Goal: Information Seeking & Learning: Compare options

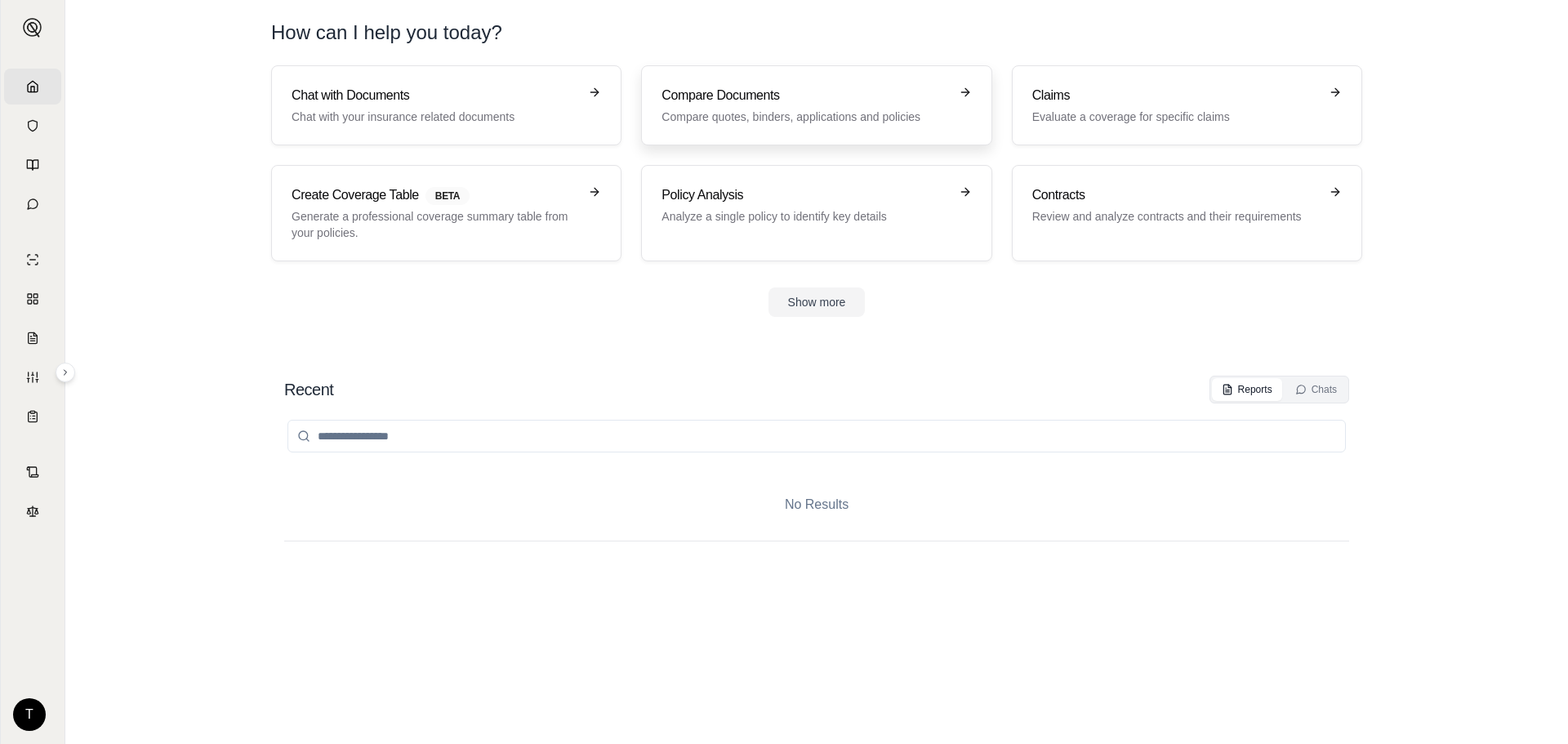
click at [713, 126] on link "Compare Documents Compare quotes, binders, applications and policies" at bounding box center [817, 105] width 350 height 80
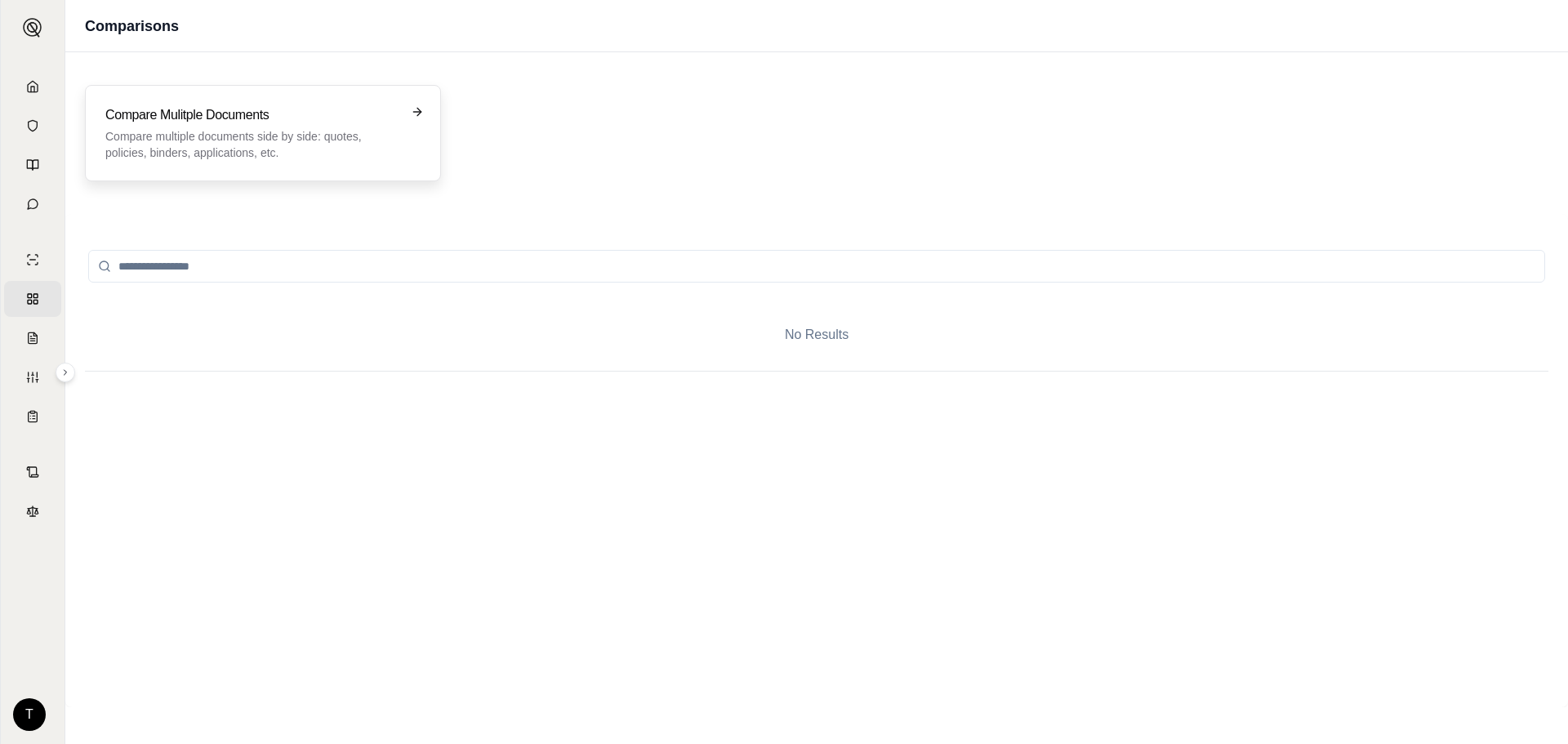
click at [166, 134] on p "Compare multiple documents side by side: quotes, policies, binders, application…" at bounding box center [251, 145] width 293 height 33
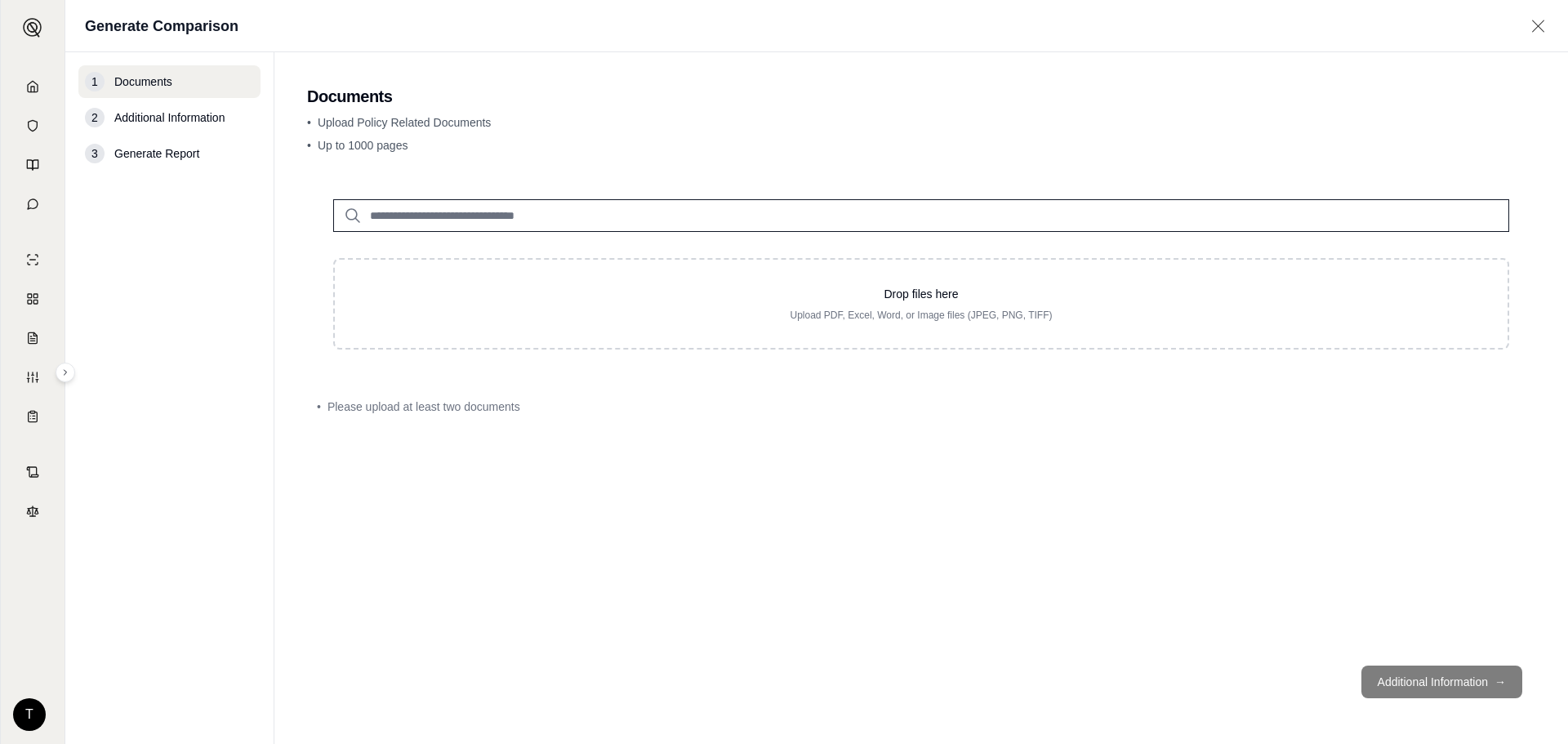
click at [427, 203] on input "search" at bounding box center [921, 216] width 1176 height 33
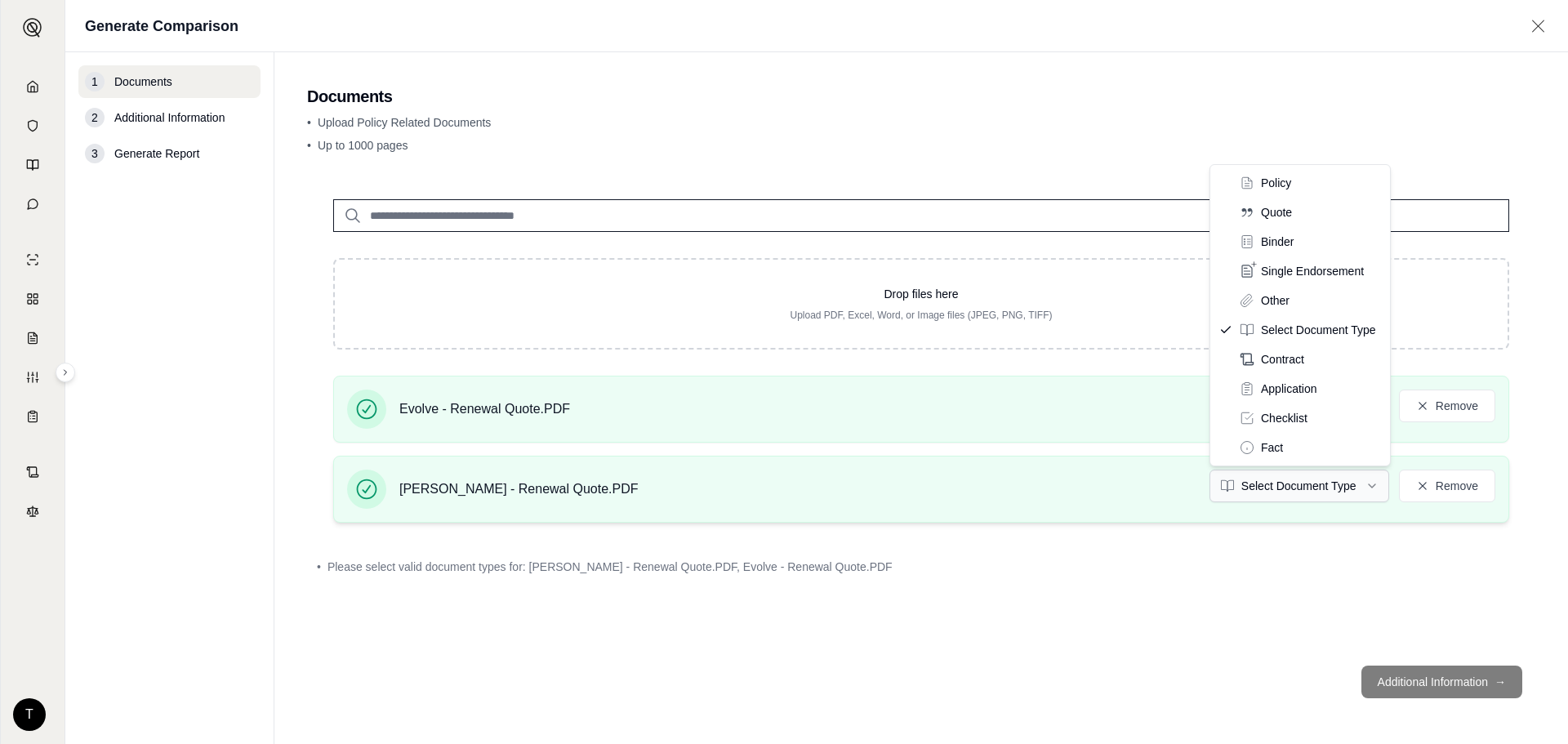
click at [1348, 489] on html "Home Vault Prompts Chats Single Policy Comparisons Claims Custom Report Coverag…" at bounding box center [784, 372] width 1568 height 744
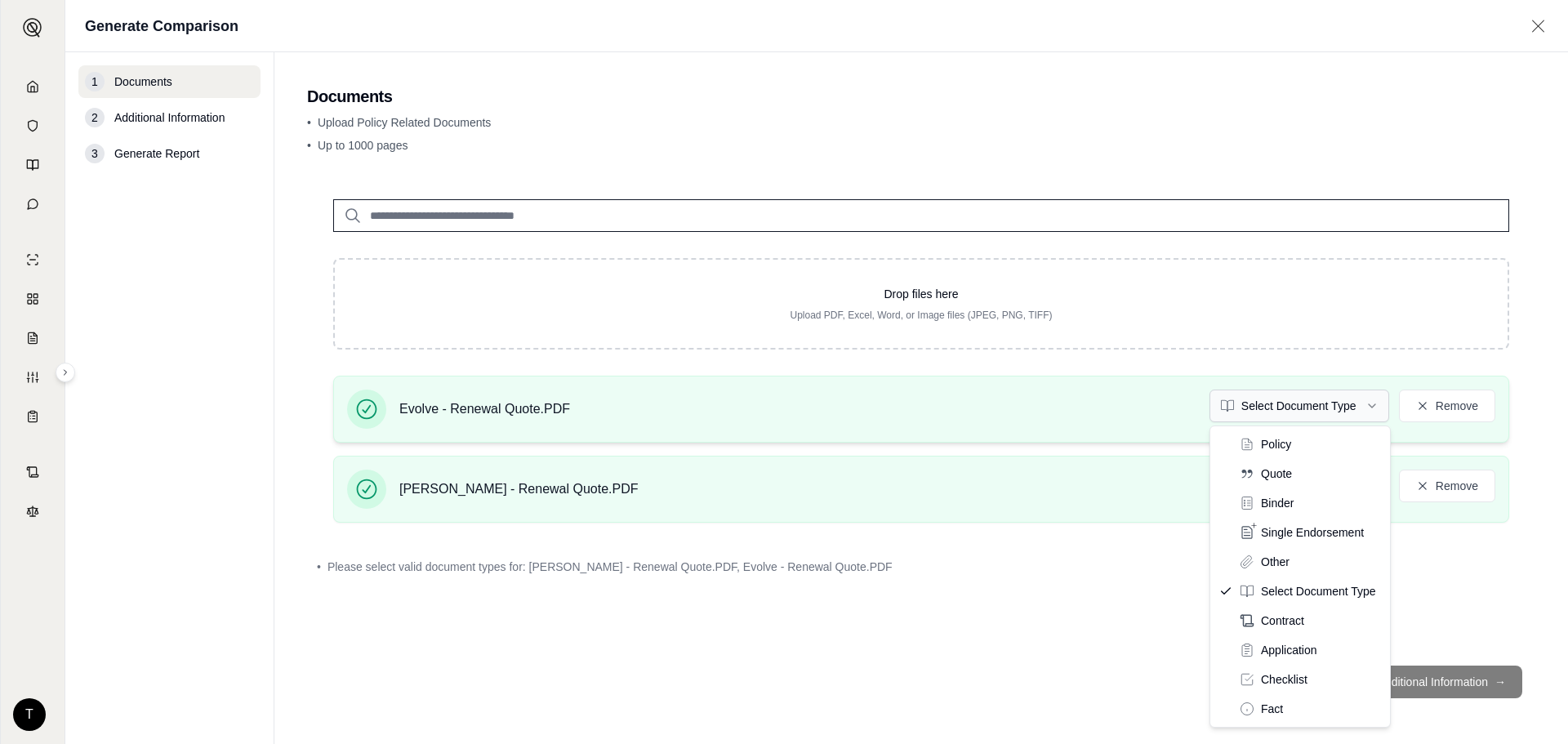
click at [1327, 403] on html "Home Vault Prompts Chats Single Policy Comparisons Claims Custom Report Coverag…" at bounding box center [784, 372] width 1568 height 744
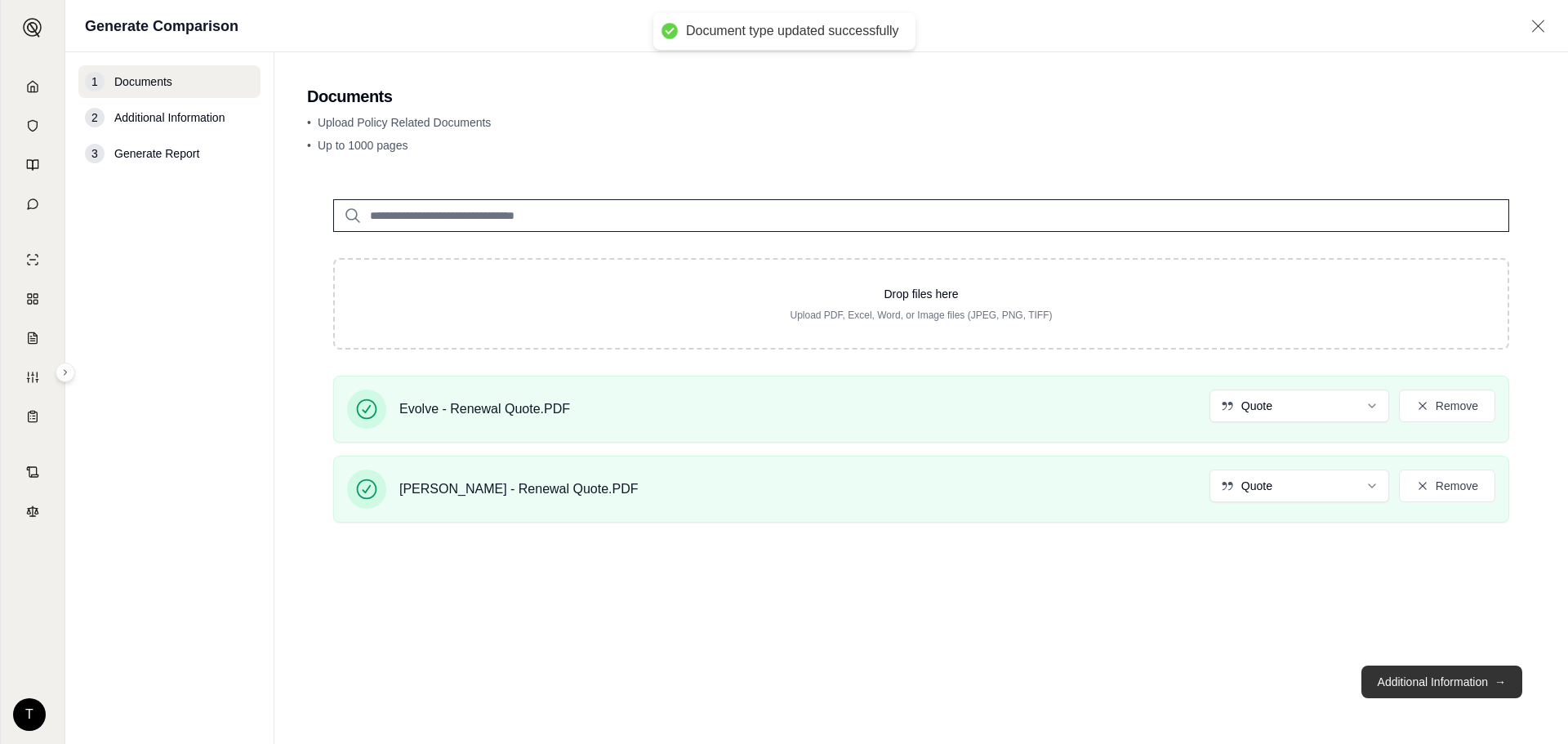
click at [1406, 683] on button "Additional Information →" at bounding box center [1442, 682] width 161 height 33
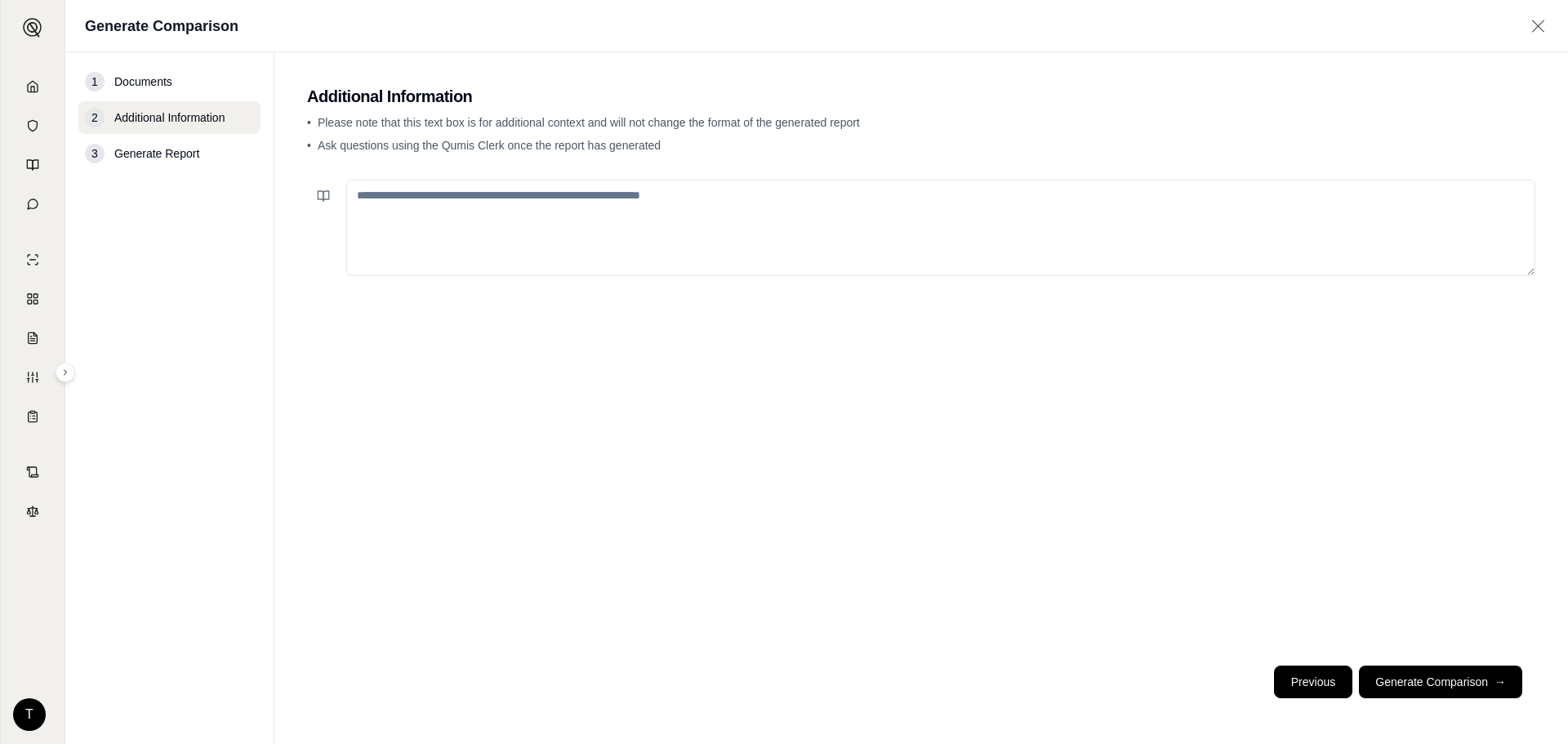
click at [1337, 687] on button "Previous" at bounding box center [1313, 682] width 79 height 33
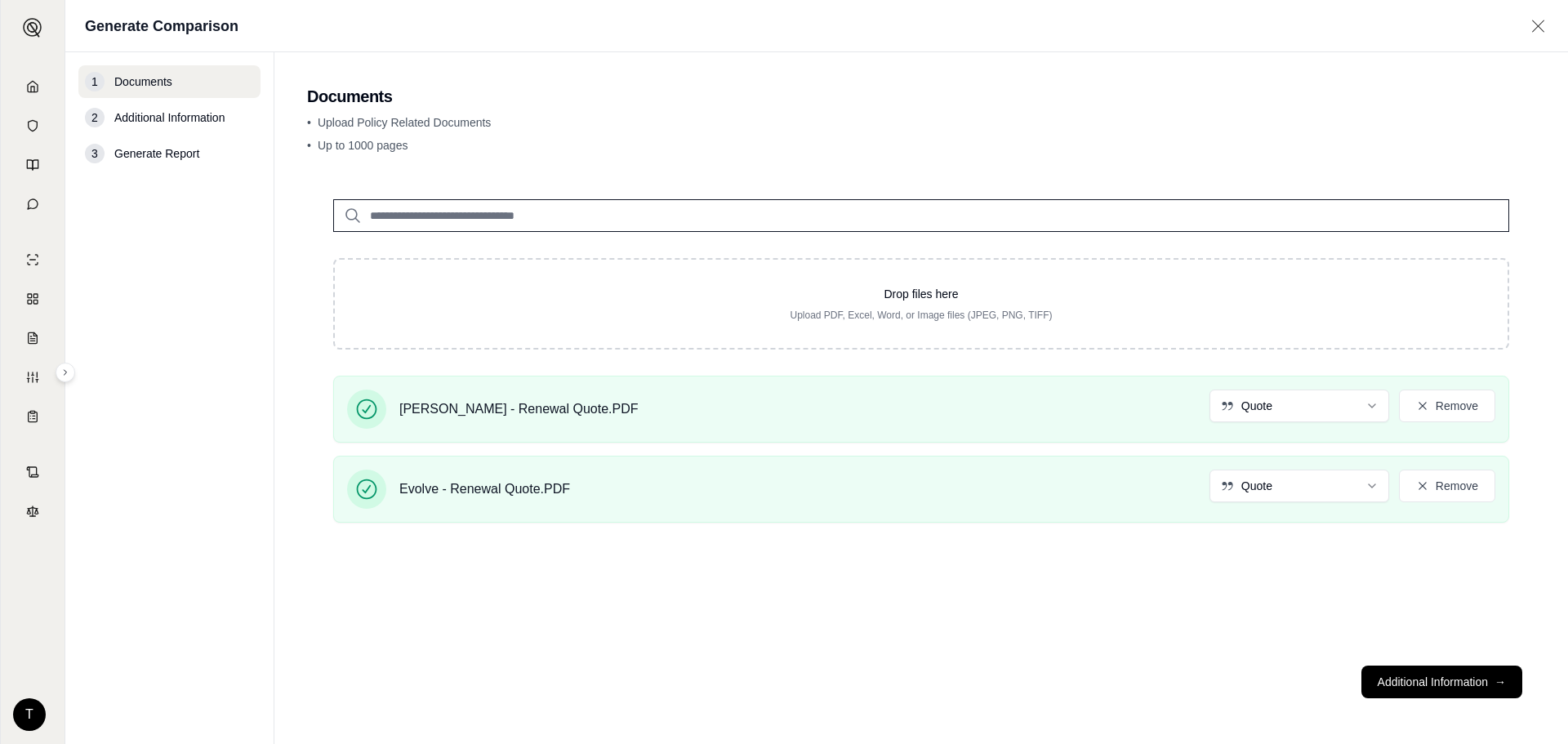
click at [774, 250] on div "Drop files here Upload PDF, Excel, Word, or Image files (JPEG, PNG, TIFF) [PERS…" at bounding box center [922, 355] width 1228 height 363
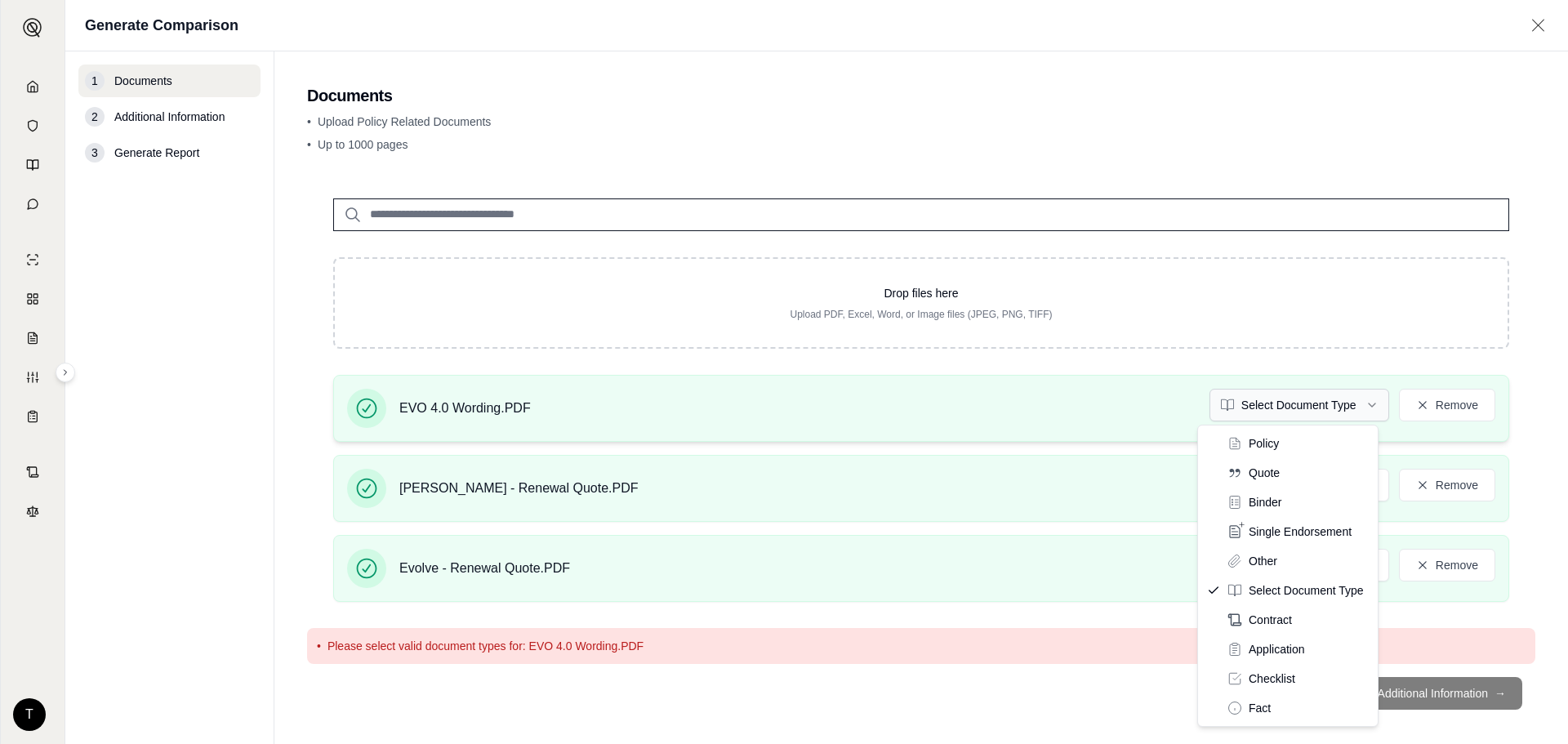
click at [1352, 405] on html "Home Vault Prompts Chats Single Policy Comparisons Claims Custom Report Coverag…" at bounding box center [784, 372] width 1568 height 744
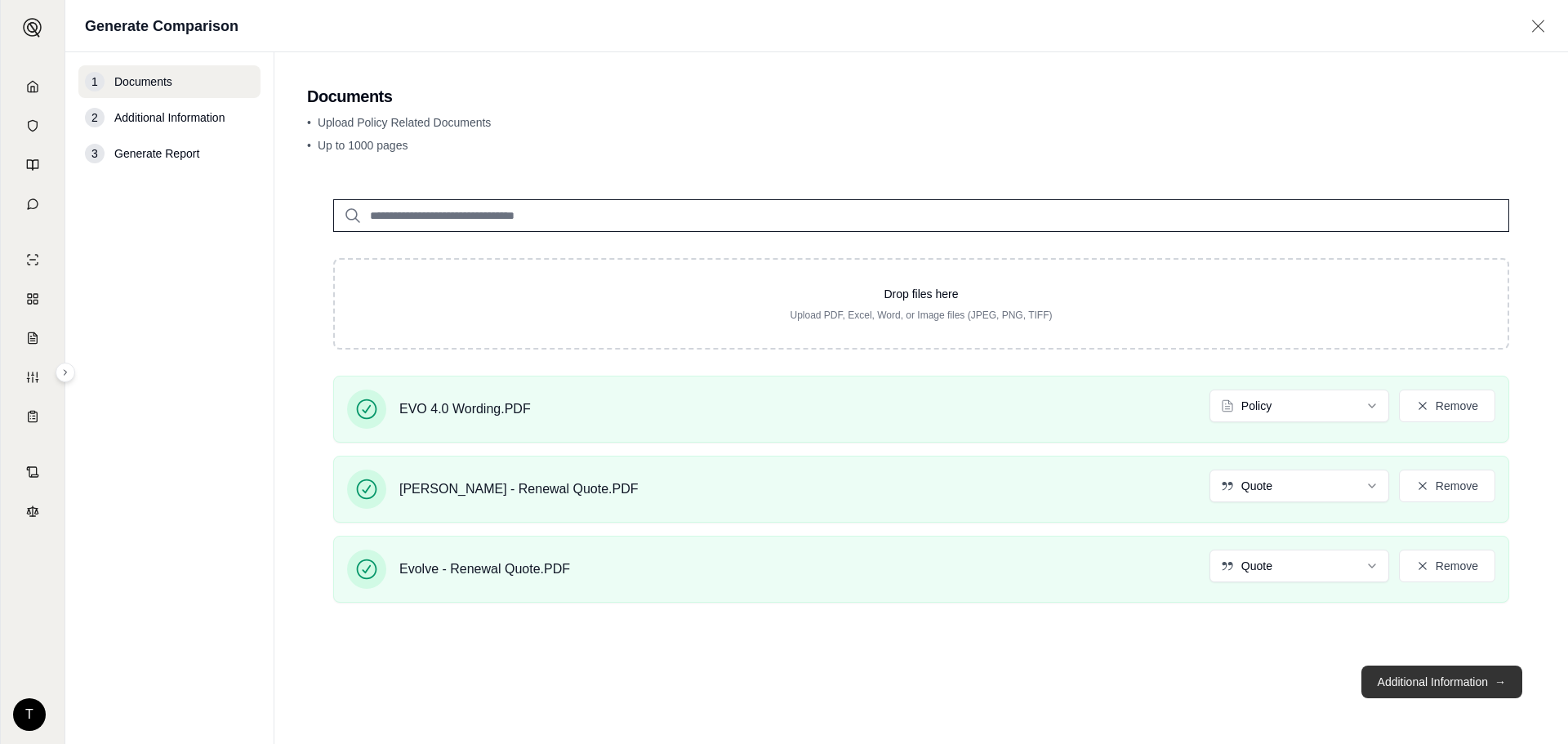
click at [1420, 679] on button "Additional Information →" at bounding box center [1442, 682] width 161 height 33
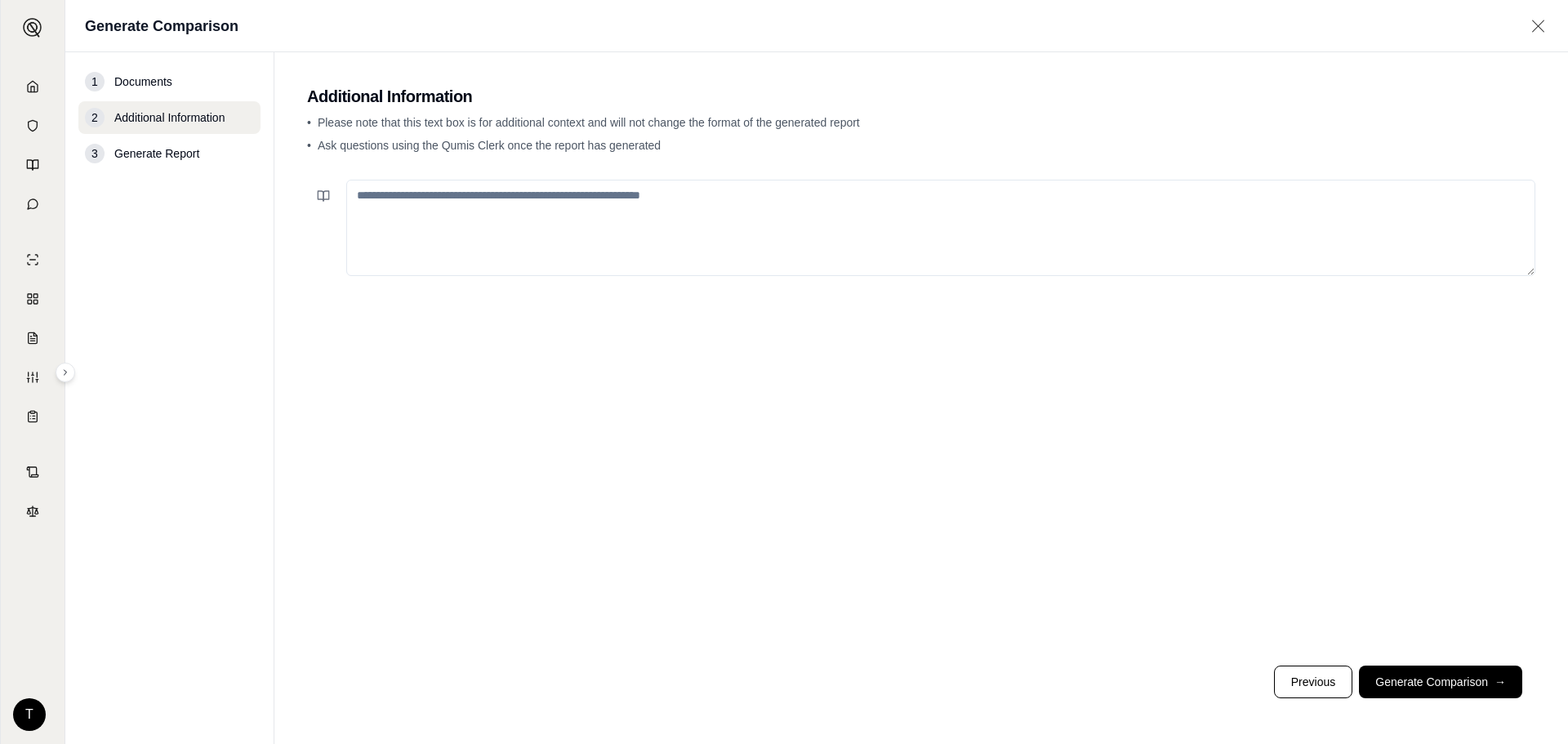
click at [543, 207] on textarea at bounding box center [941, 227] width 1189 height 97
type textarea "***"
drag, startPoint x: 329, startPoint y: 205, endPoint x: 284, endPoint y: 192, distance: 46.8
click at [284, 192] on main "Additional Information • Please note that this text box is for additional conte…" at bounding box center [921, 398] width 1294 height 692
click at [1344, 672] on button "Previous" at bounding box center [1313, 682] width 79 height 33
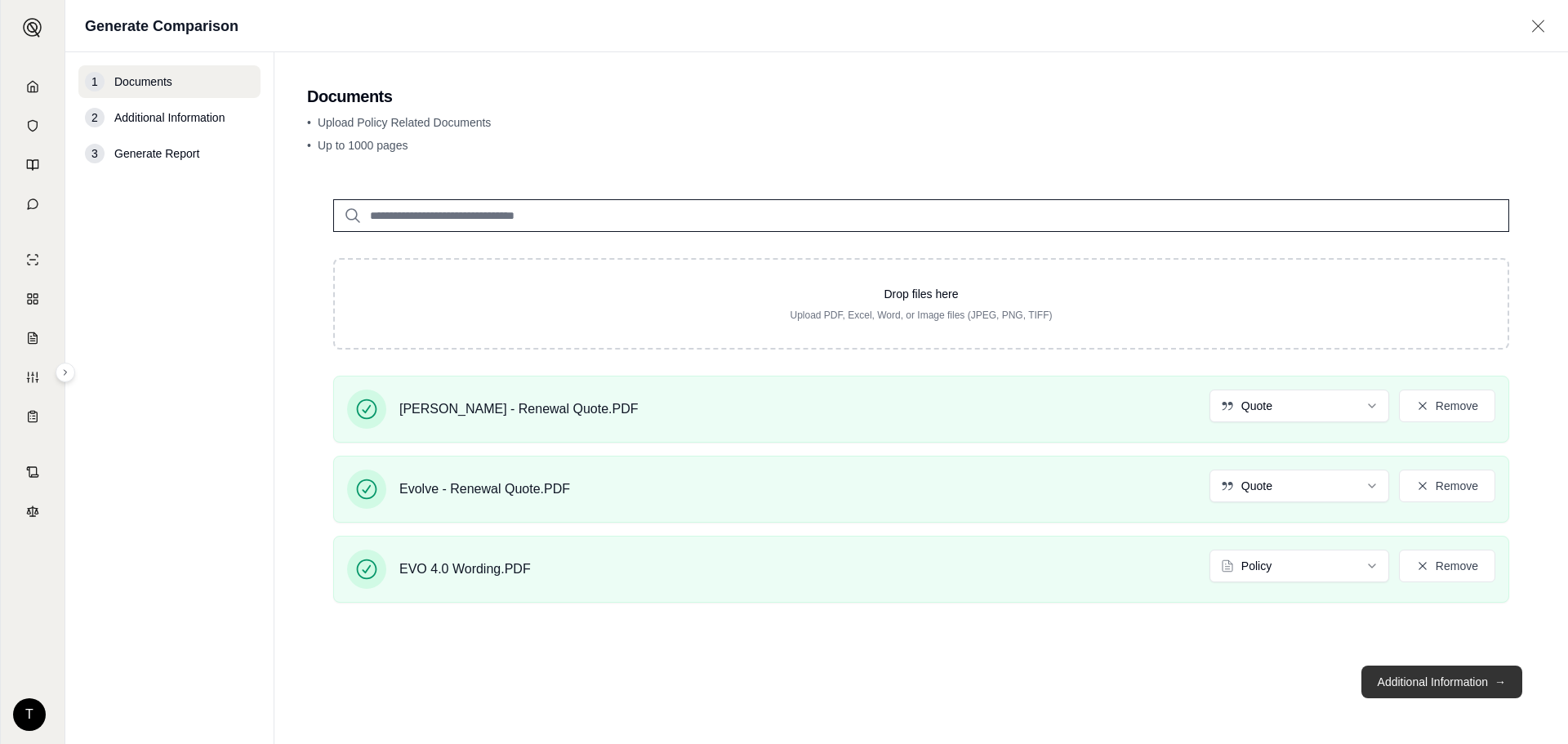
click at [1424, 679] on button "Additional Information →" at bounding box center [1442, 682] width 161 height 33
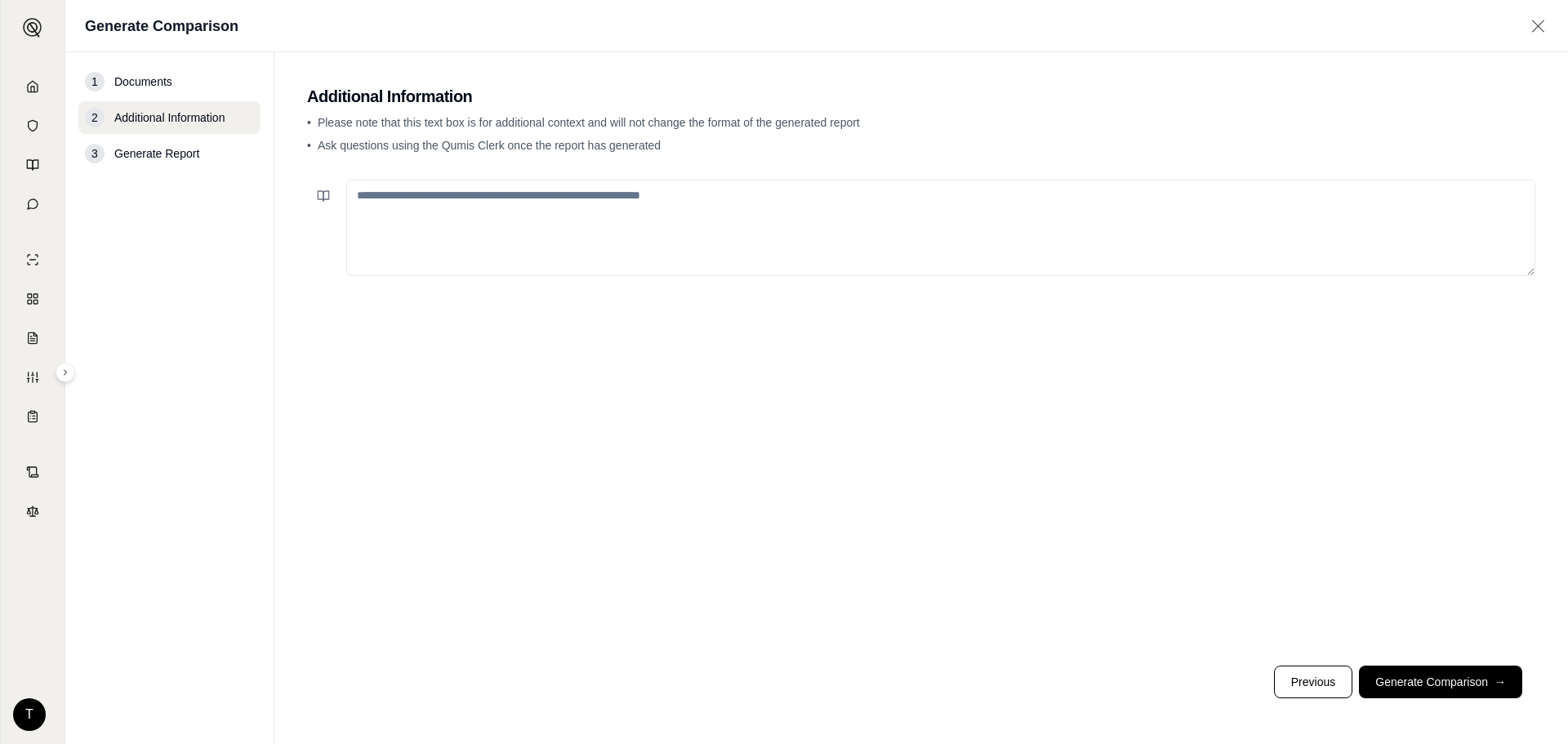
click at [711, 188] on textarea at bounding box center [941, 227] width 1189 height 97
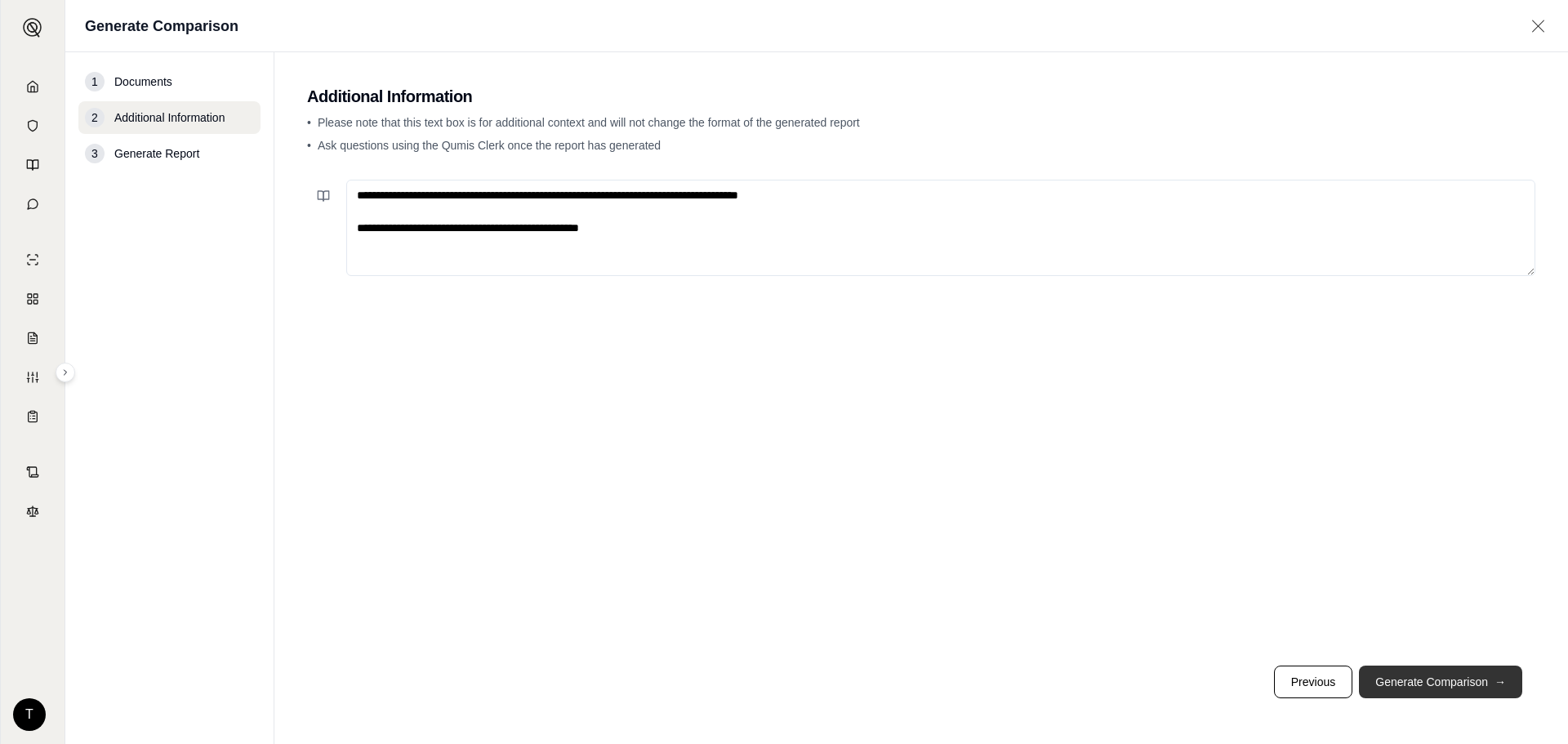
type textarea "**********"
click at [1398, 669] on button "Generate Comparison →" at bounding box center [1441, 682] width 164 height 33
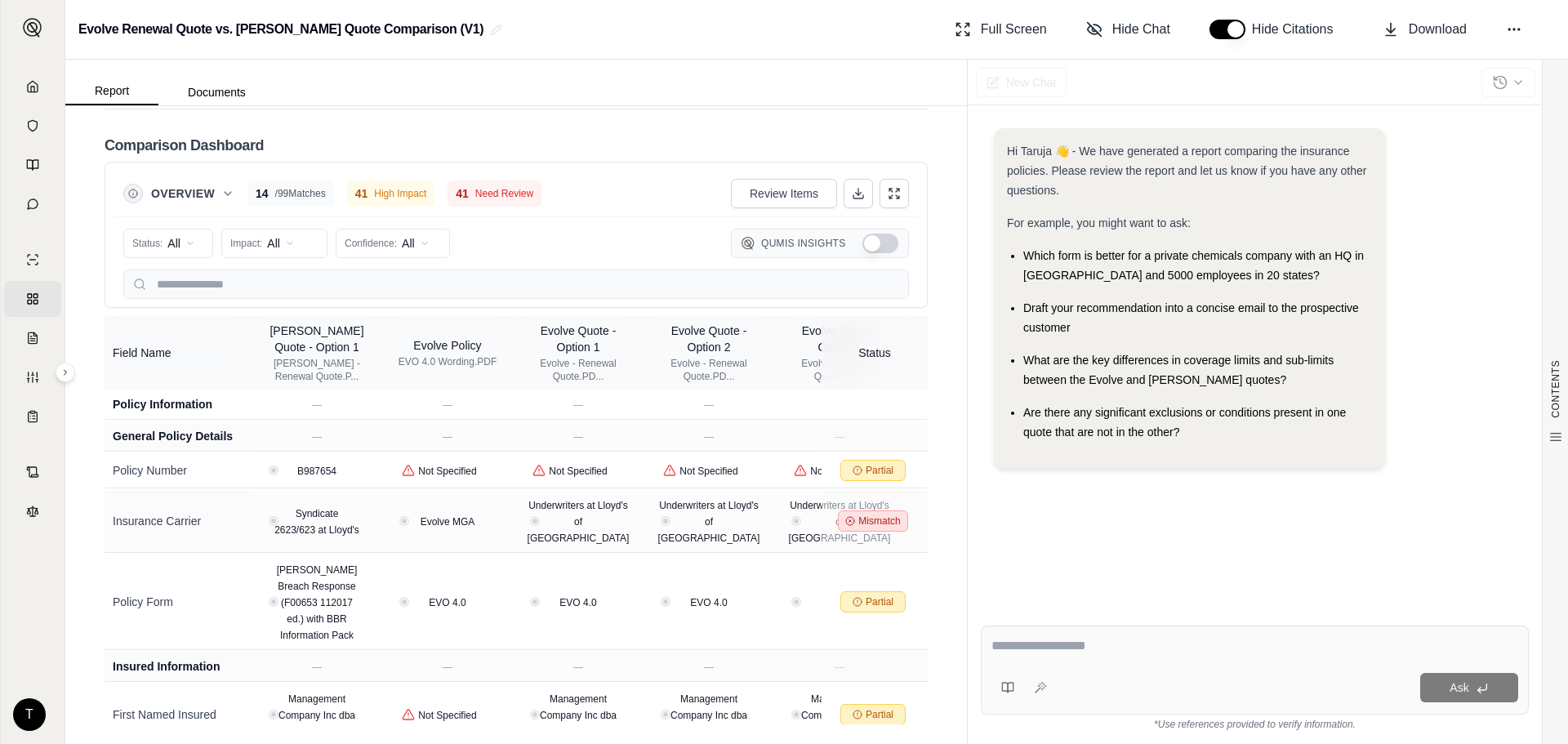
scroll to position [3484, 0]
drag, startPoint x: 859, startPoint y: 242, endPoint x: 886, endPoint y: 236, distance: 27.7
click at [886, 236] on div "Qumis Insights" at bounding box center [819, 244] width 178 height 30
click at [875, 242] on button "Show Qumis Insights" at bounding box center [880, 244] width 36 height 20
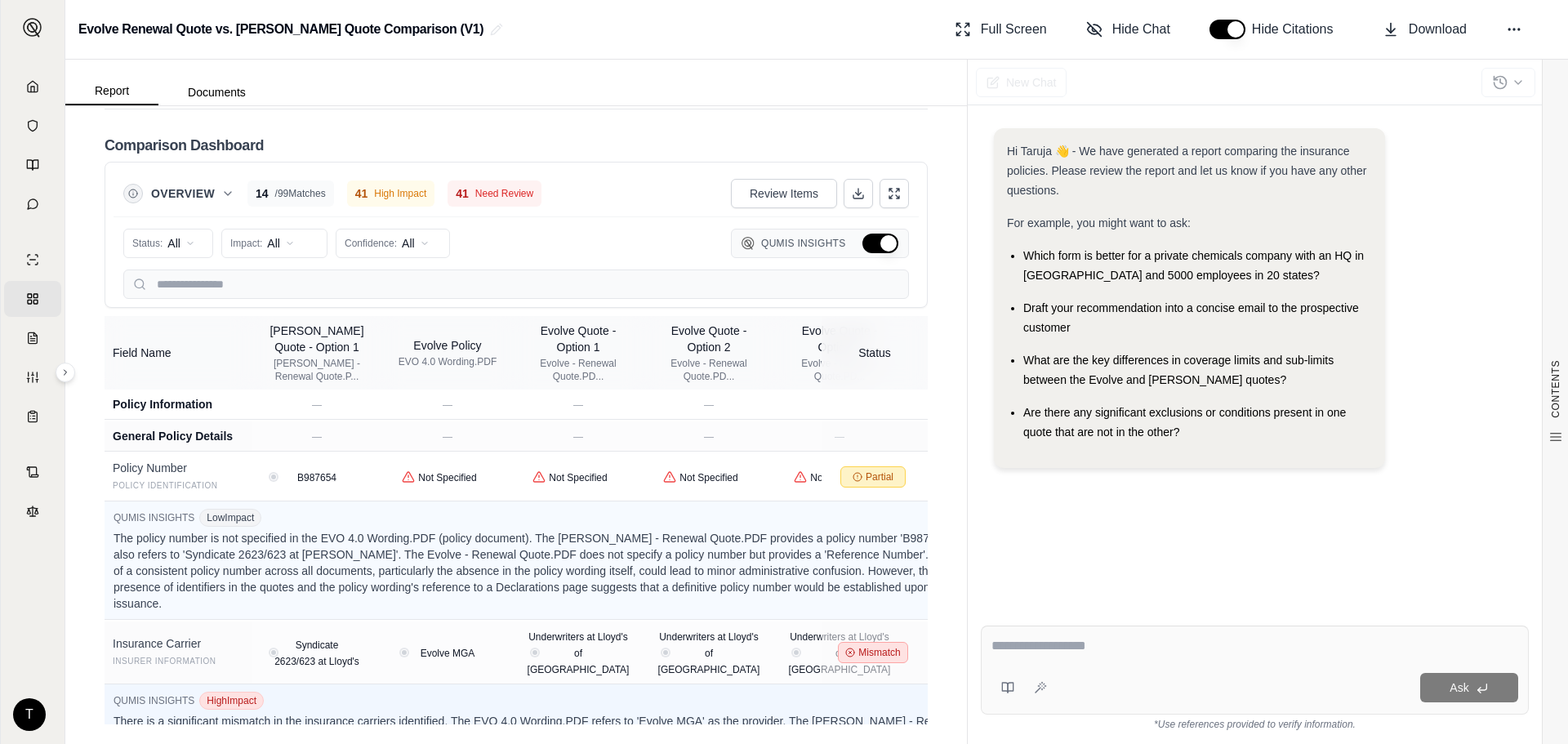
click at [863, 247] on button "Hide Qumis Insights" at bounding box center [880, 244] width 36 height 20
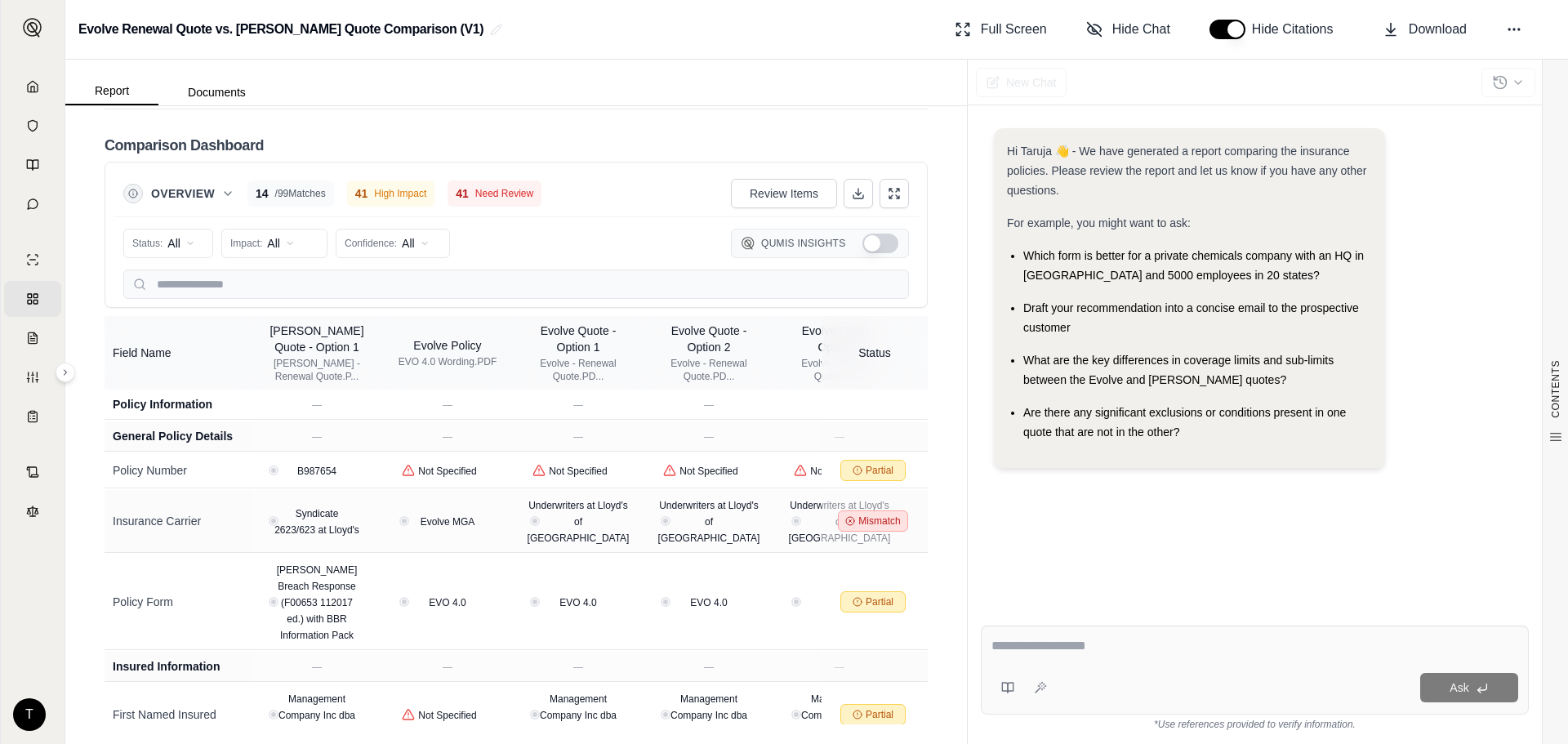
click at [880, 246] on button "Show Qumis Insights" at bounding box center [880, 244] width 36 height 20
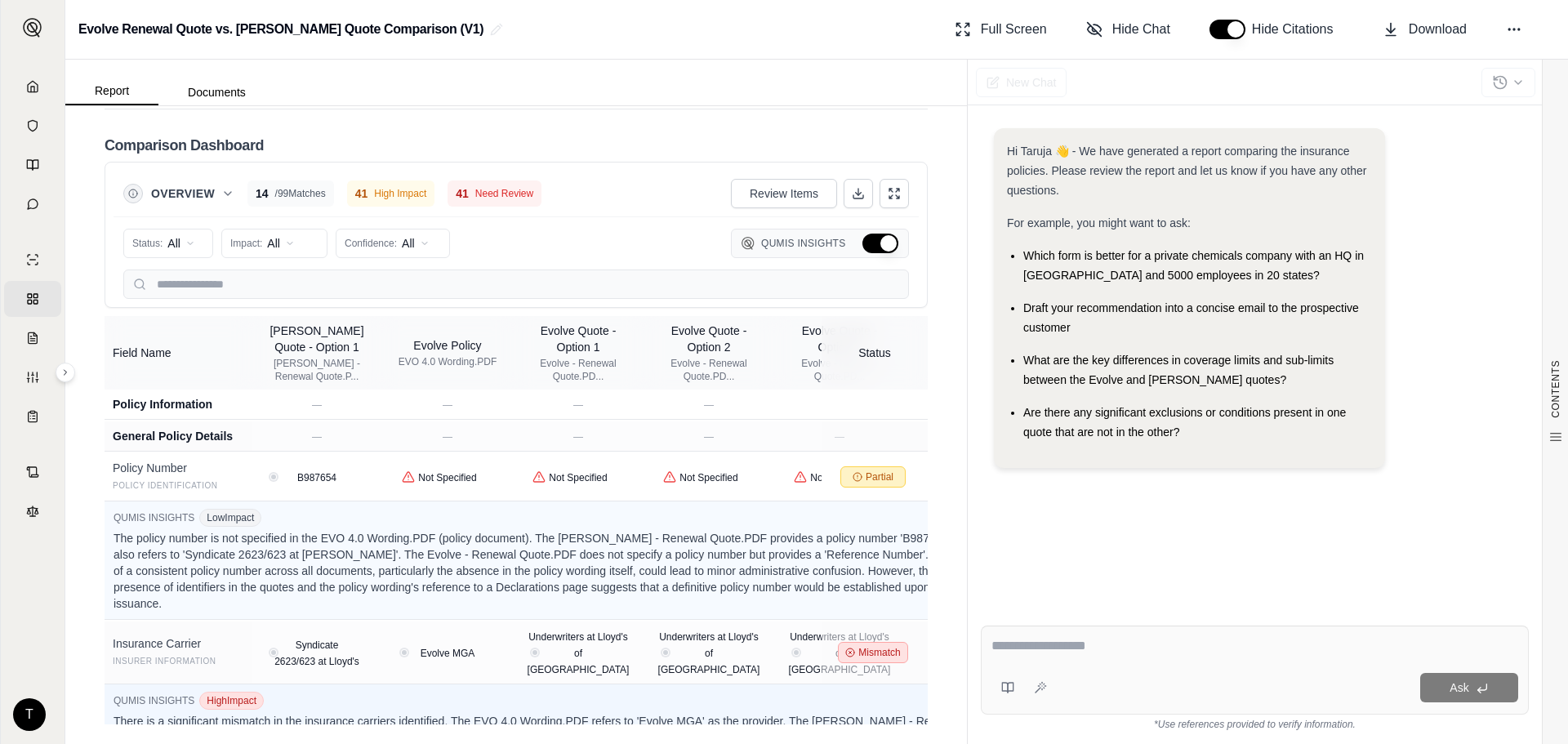
click at [863, 246] on button "Hide Qumis Insights" at bounding box center [880, 244] width 36 height 20
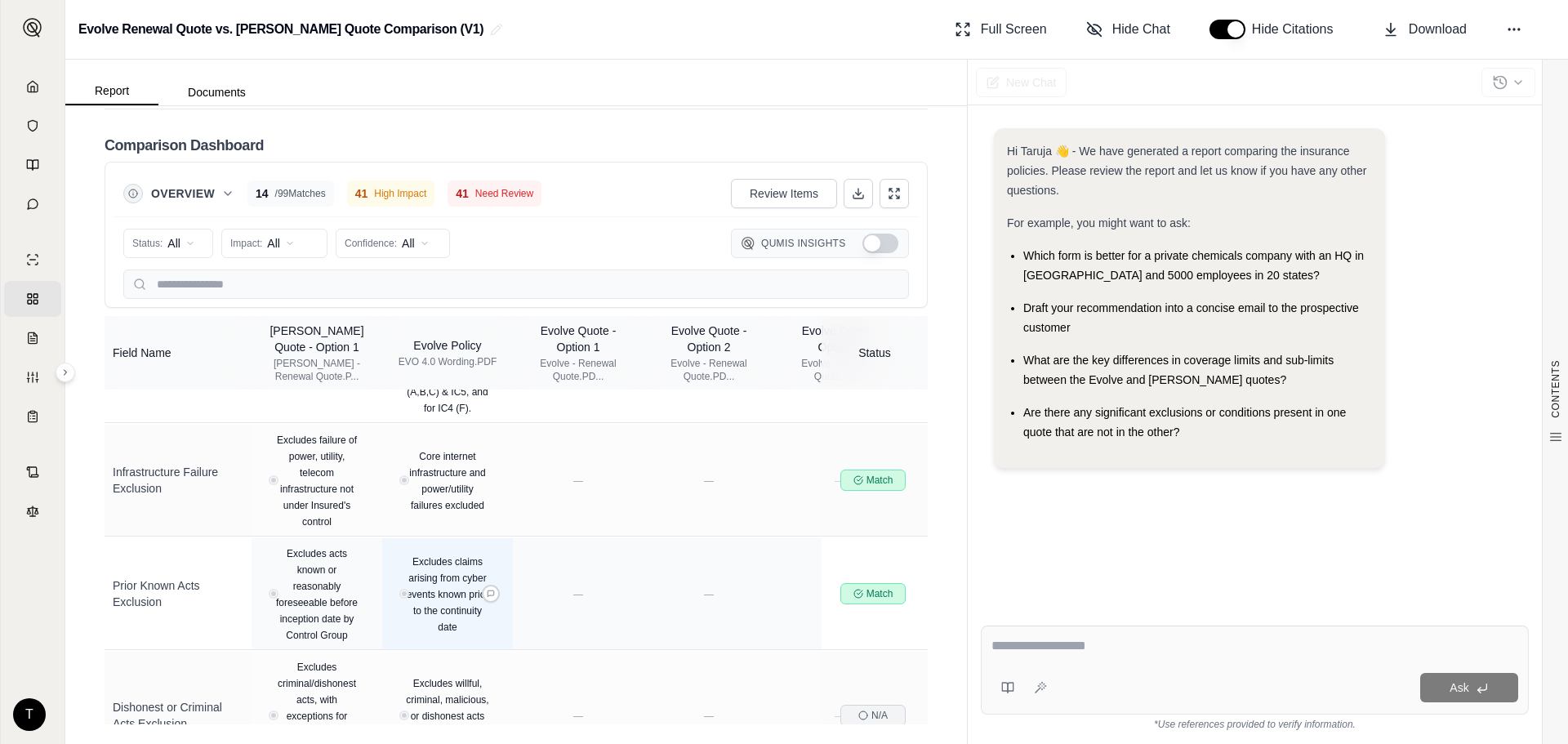
scroll to position [3784, 0]
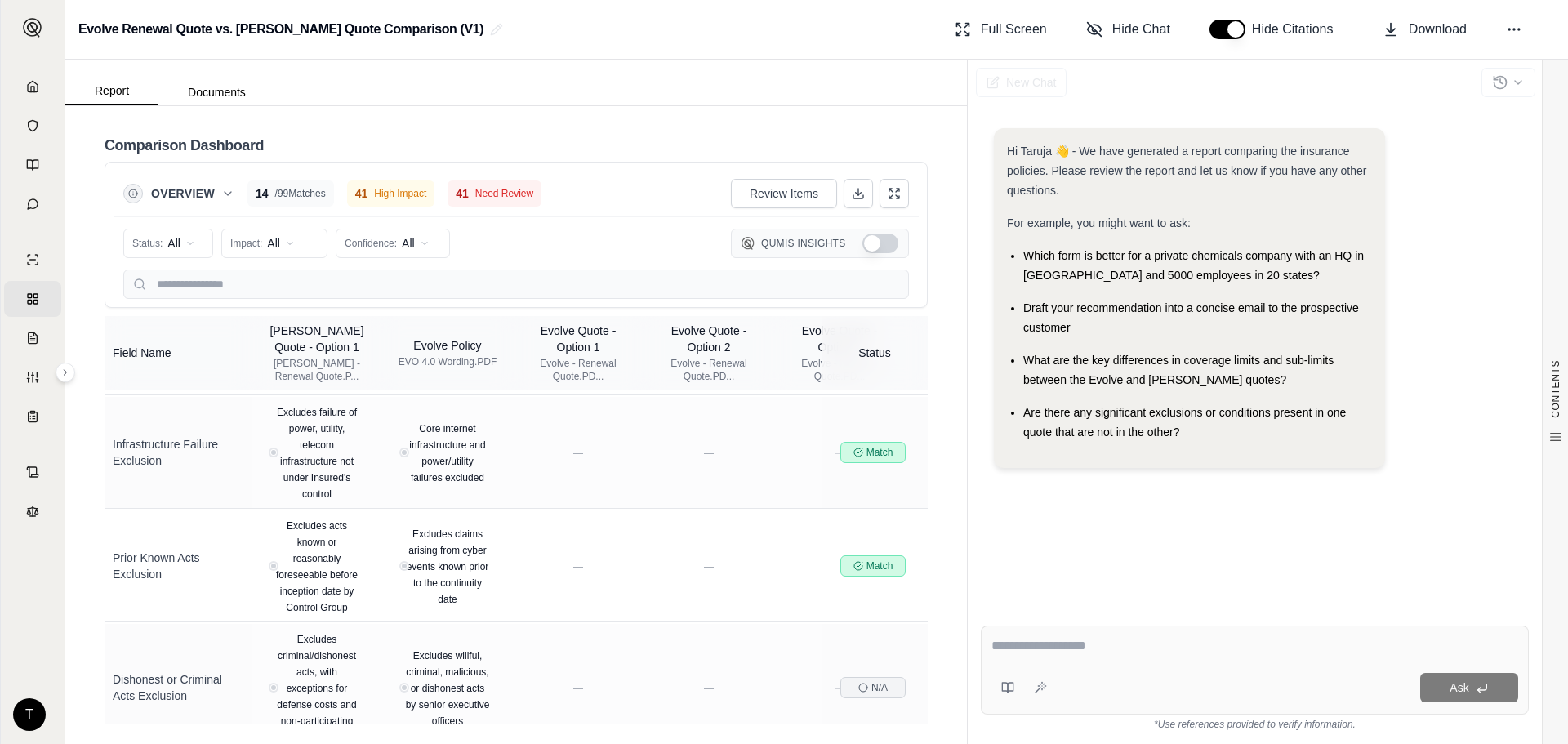
click at [870, 241] on button "Show Qumis Insights" at bounding box center [880, 244] width 36 height 20
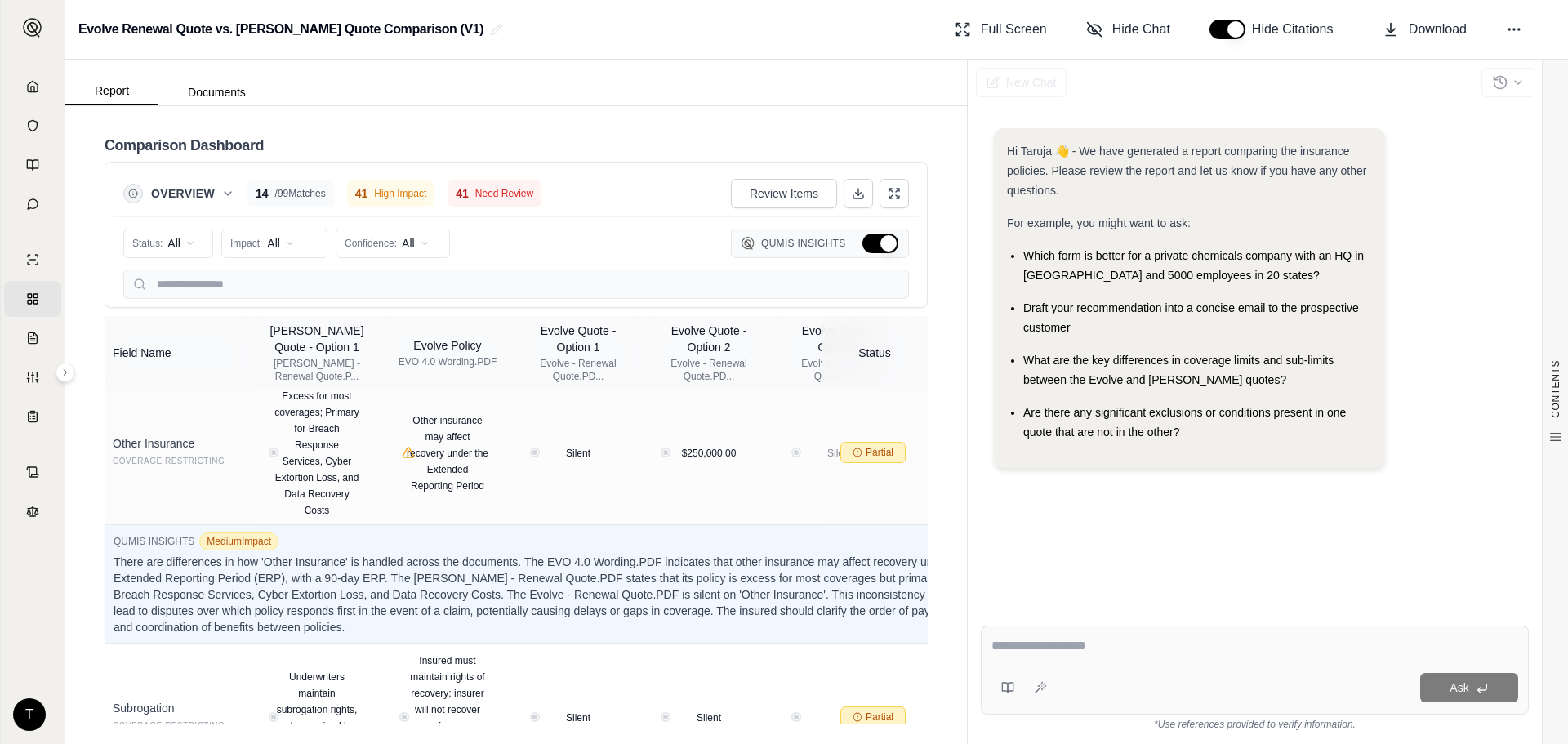
scroll to position [11306, 0]
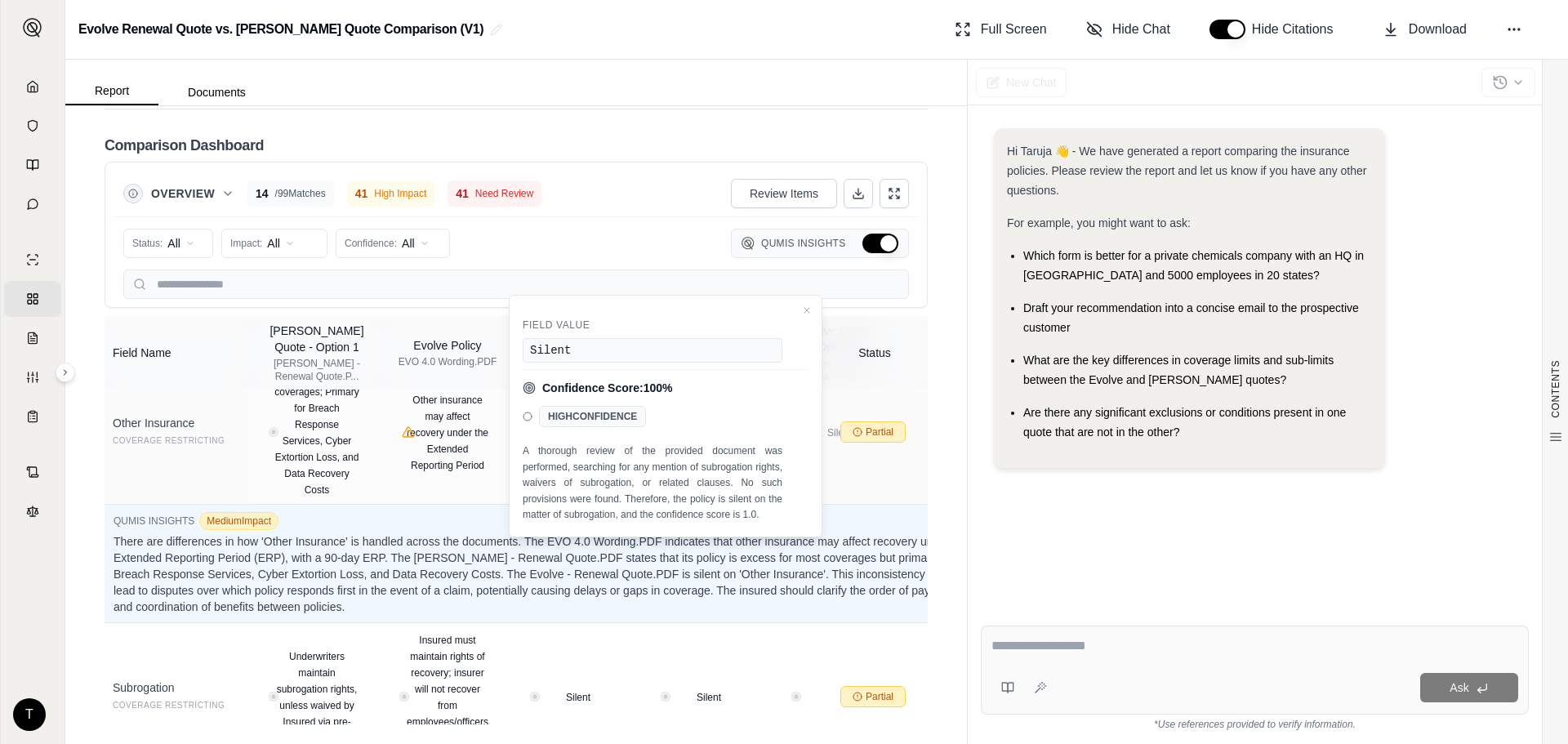
click at [863, 246] on button "Hide Qumis Insights" at bounding box center [880, 244] width 36 height 20
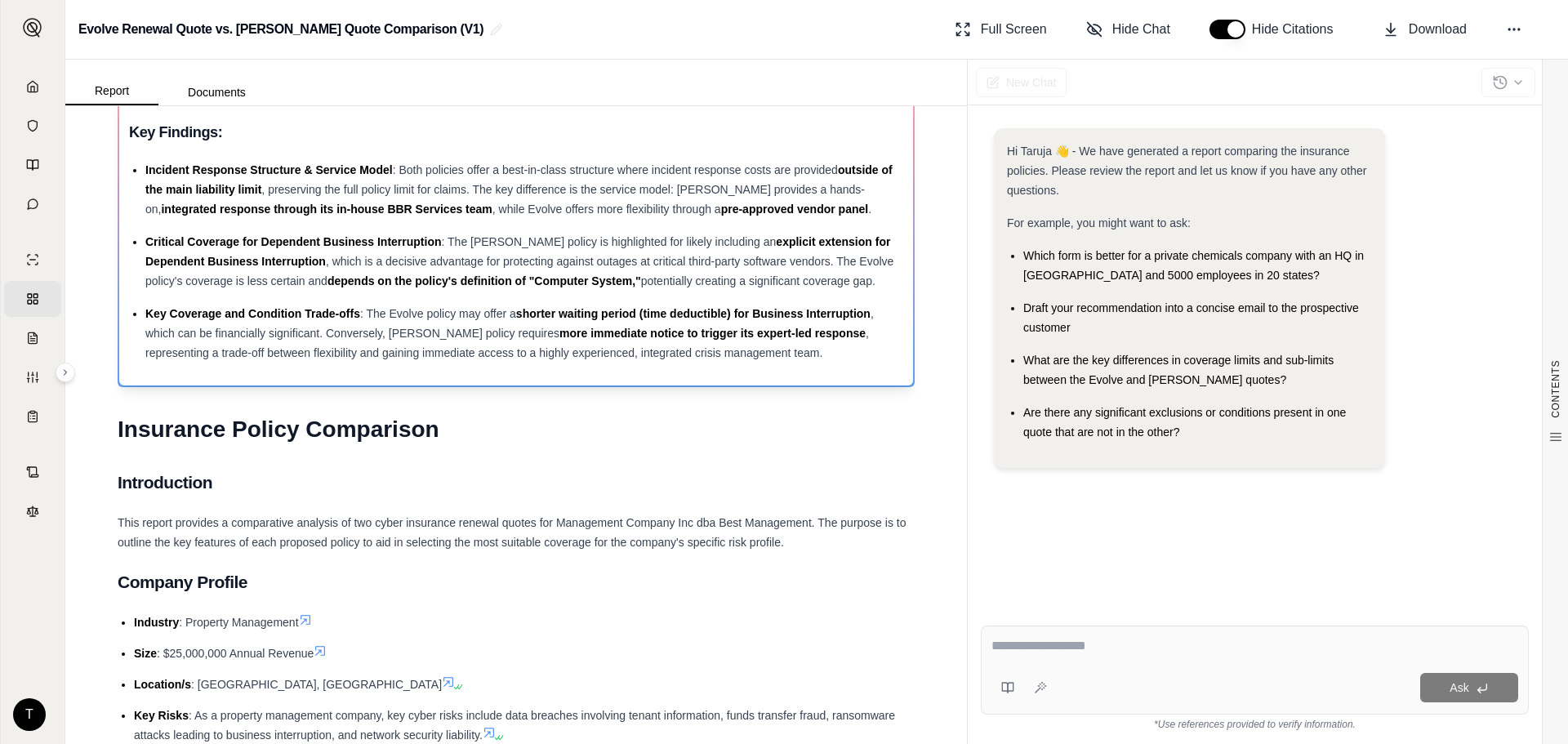
scroll to position [0, 0]
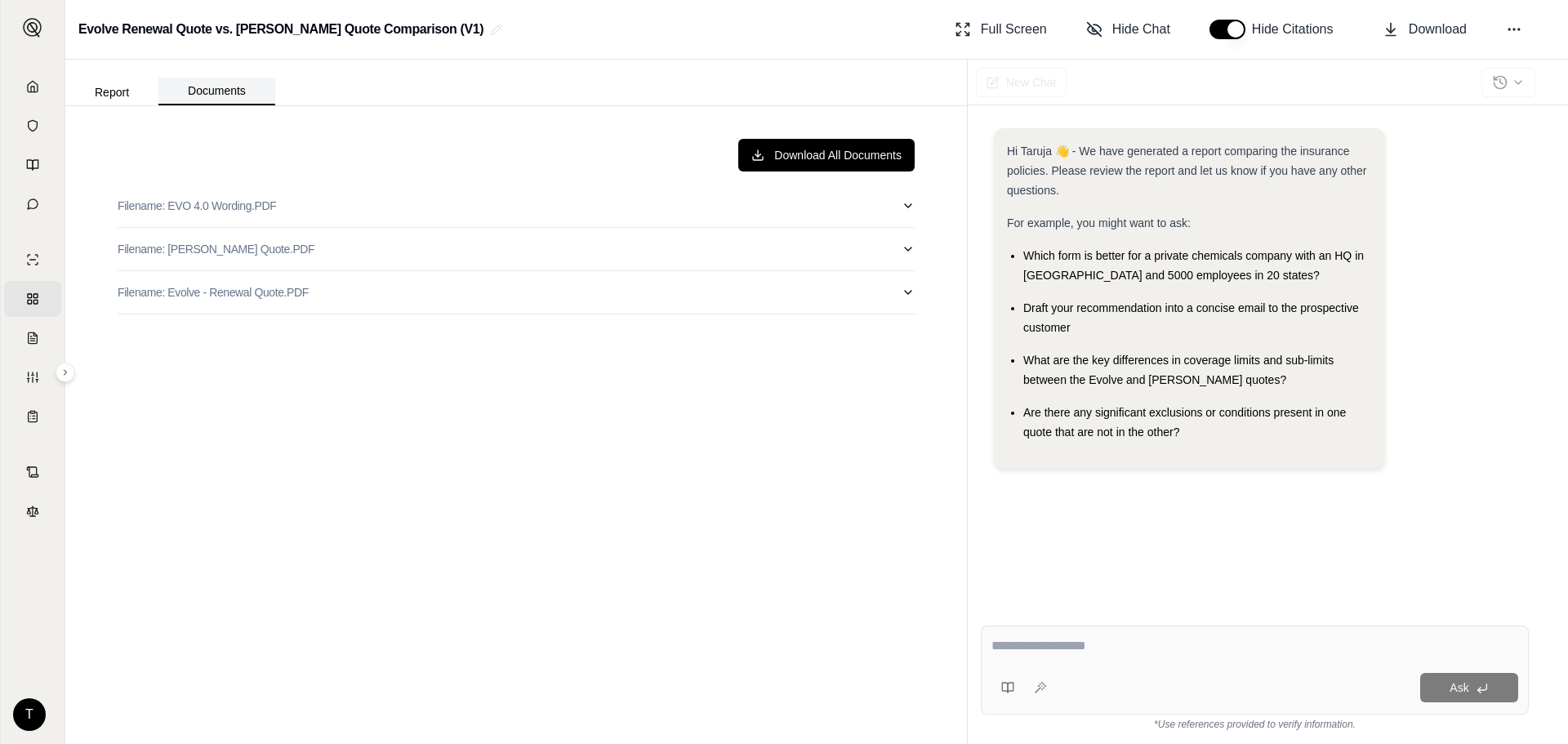
click at [253, 96] on button "Documents" at bounding box center [217, 92] width 117 height 28
click at [93, 85] on button "Report" at bounding box center [112, 93] width 93 height 26
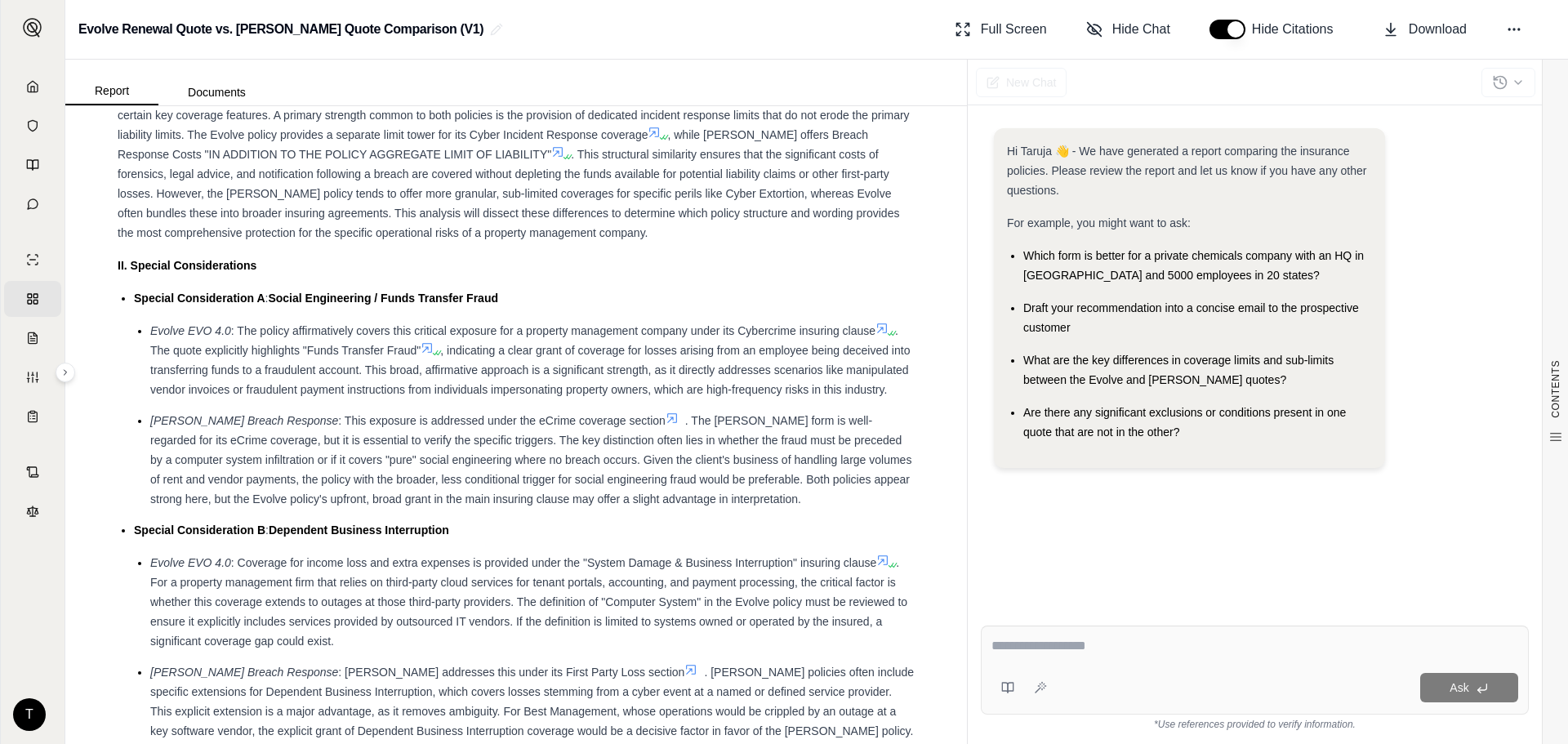
scroll to position [1879, 0]
